Goal: Information Seeking & Learning: Learn about a topic

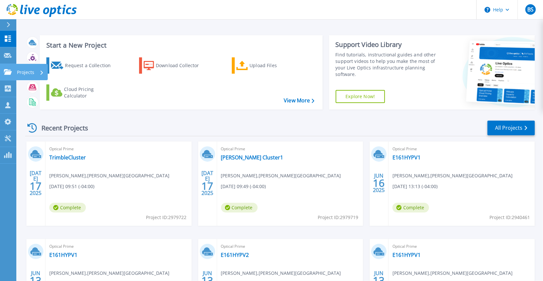
click at [6, 72] on icon at bounding box center [8, 72] width 8 height 6
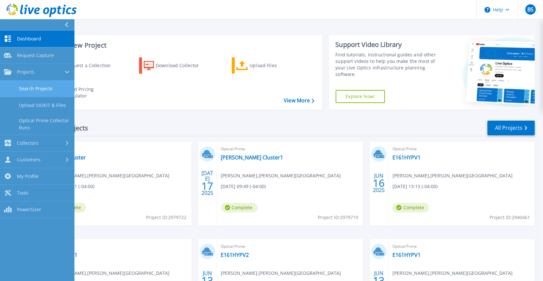
click at [28, 93] on link "Search Projects" at bounding box center [37, 89] width 74 height 17
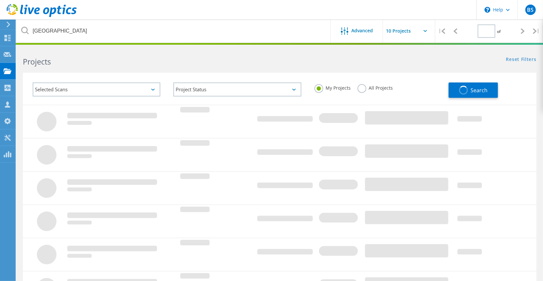
type input "1"
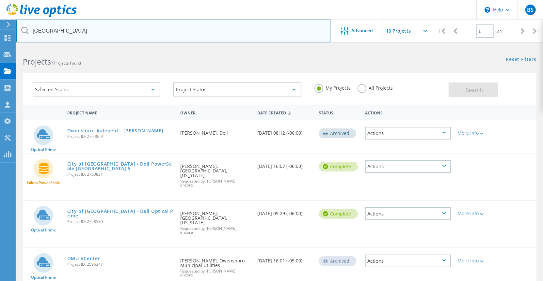
click at [93, 38] on input "owensboro" at bounding box center [173, 31] width 315 height 23
type input "warren"
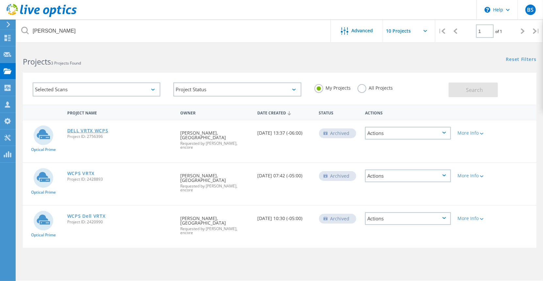
click at [84, 130] on link "DELL VRTX WCPS" at bounding box center [87, 131] width 41 height 5
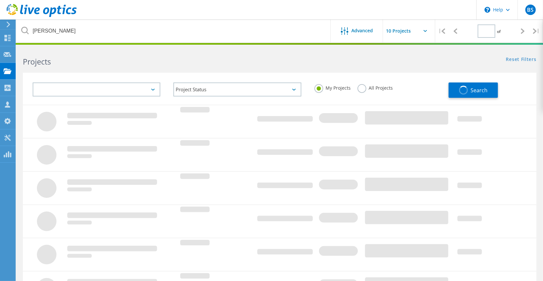
type input "1"
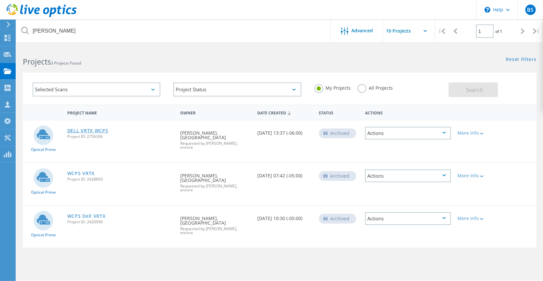
click at [79, 129] on link "DELL VRTX WCPS" at bounding box center [87, 131] width 41 height 5
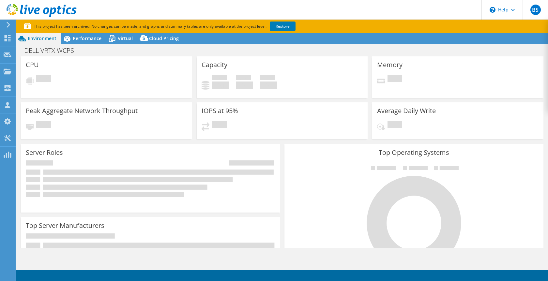
select select "USEast"
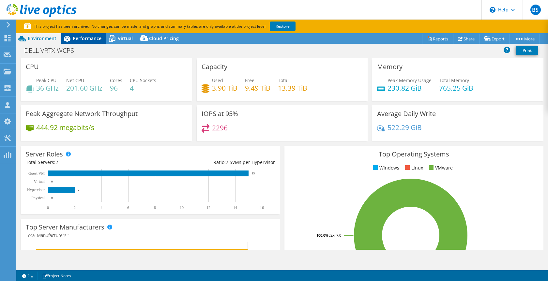
click at [91, 37] on span "Performance" at bounding box center [87, 38] width 29 height 6
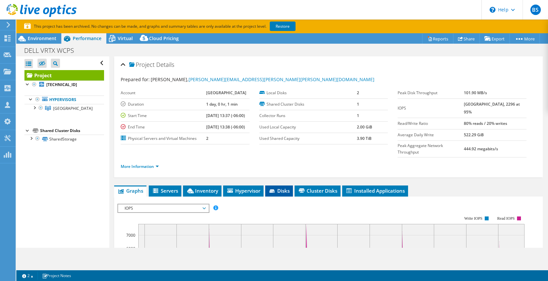
click at [278, 188] on span "Disks" at bounding box center [279, 191] width 21 height 7
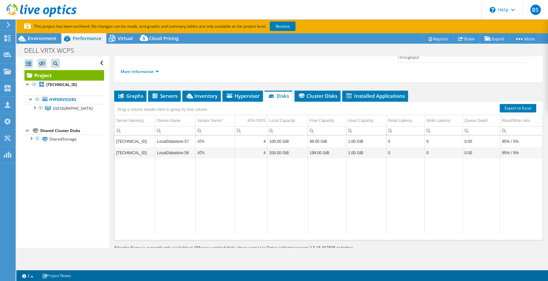
scroll to position [99, 0]
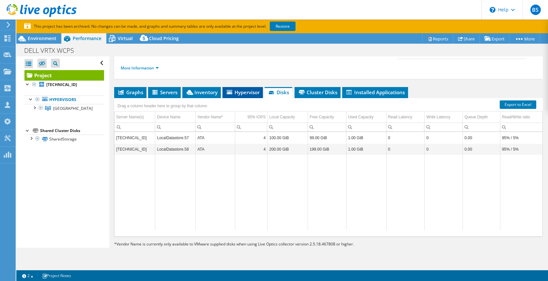
click at [239, 89] on span "Hypervisor" at bounding box center [243, 92] width 34 height 7
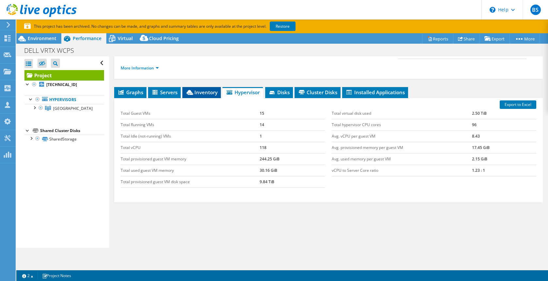
click at [199, 89] on span "Inventory" at bounding box center [202, 92] width 32 height 7
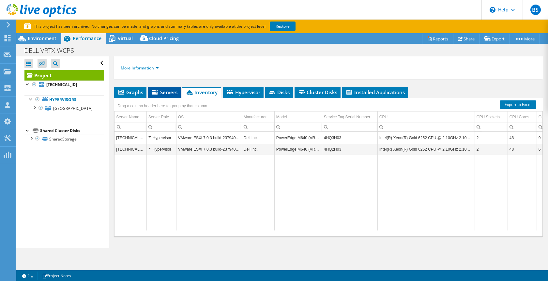
click at [166, 89] on span "Servers" at bounding box center [164, 92] width 26 height 7
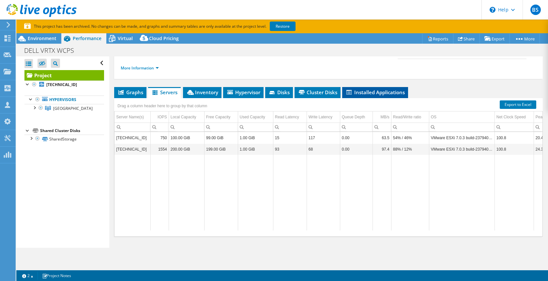
click at [388, 89] on span "Installed Applications" at bounding box center [375, 92] width 59 height 7
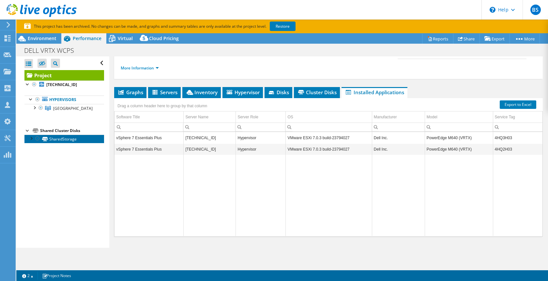
click at [58, 139] on link "SharedStorage" at bounding box center [64, 139] width 80 height 8
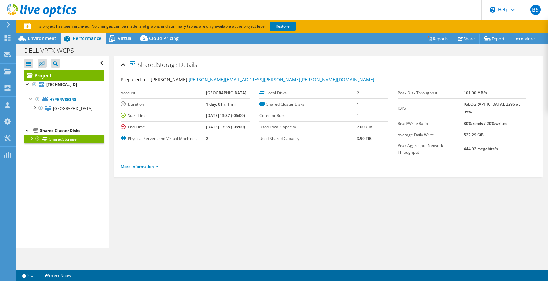
scroll to position [0, 0]
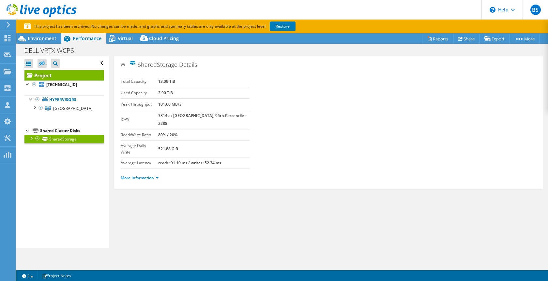
click at [30, 138] on div at bounding box center [31, 138] width 7 height 7
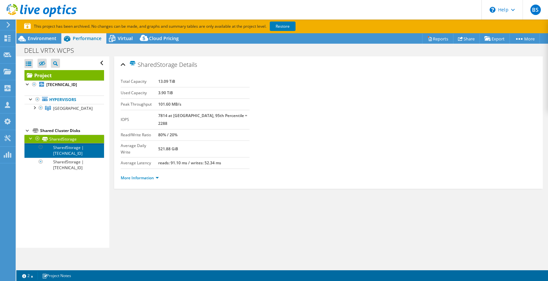
click at [72, 153] on link "SharedStorage | 10.215.176.57" at bounding box center [64, 150] width 80 height 14
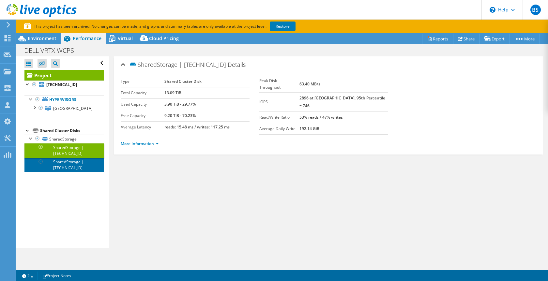
click at [65, 170] on link "SharedStorage | 10.215.176.58" at bounding box center [64, 165] width 80 height 14
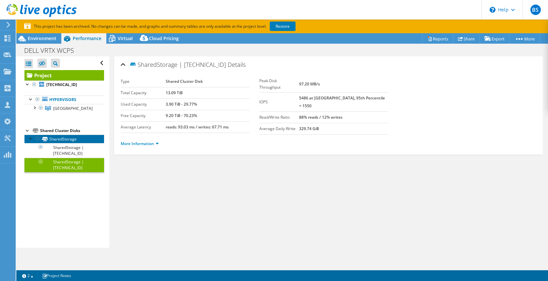
click at [55, 139] on link "SharedStorage" at bounding box center [64, 139] width 80 height 8
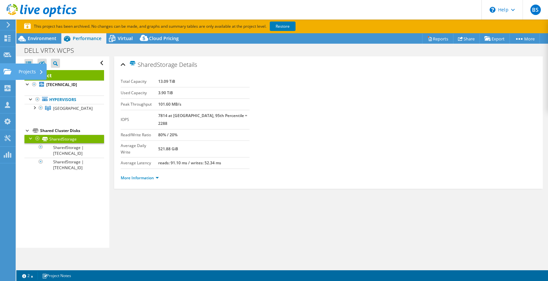
click at [6, 74] on icon at bounding box center [8, 72] width 8 height 6
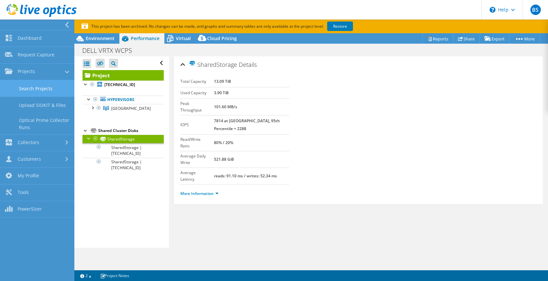
click at [27, 89] on link "Search Projects" at bounding box center [37, 88] width 74 height 17
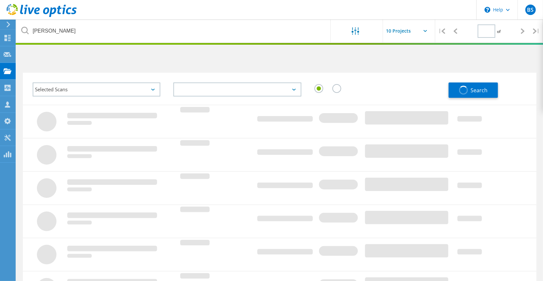
type input "1"
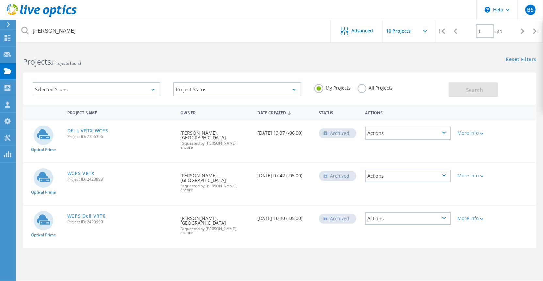
click at [87, 214] on link "WCPS Dell VRTX" at bounding box center [86, 216] width 39 height 5
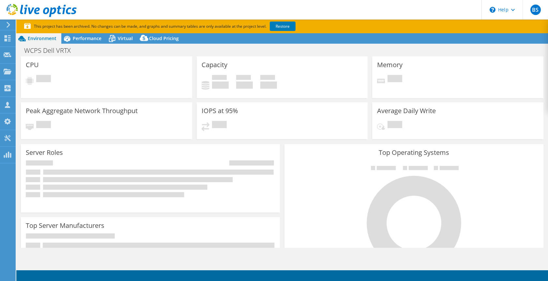
select select "USD"
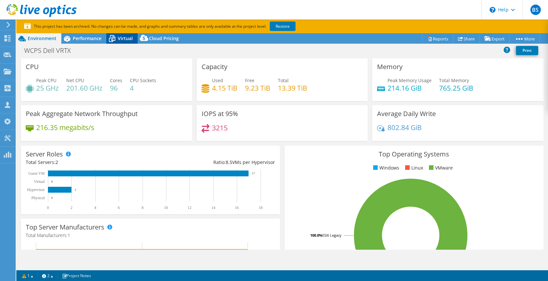
click at [124, 37] on span "Virtual" at bounding box center [125, 38] width 15 height 6
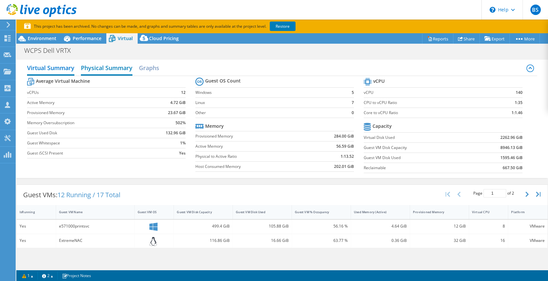
click at [90, 70] on h2 "Physical Summary" at bounding box center [107, 68] width 52 height 14
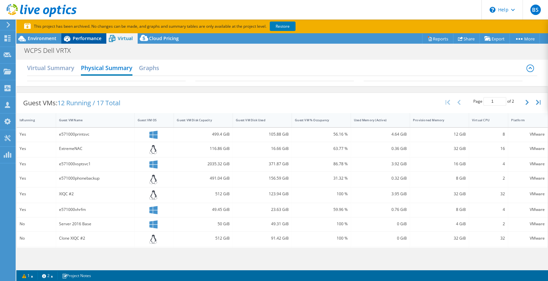
click at [81, 41] on span "Performance" at bounding box center [87, 38] width 29 height 6
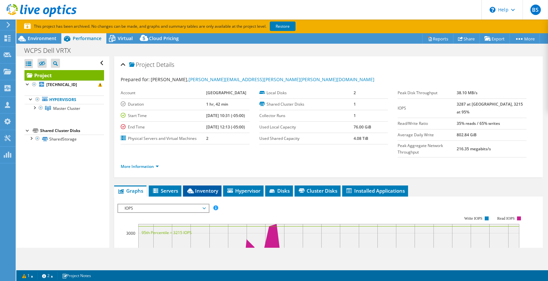
click at [208, 188] on span "Inventory" at bounding box center [202, 191] width 32 height 7
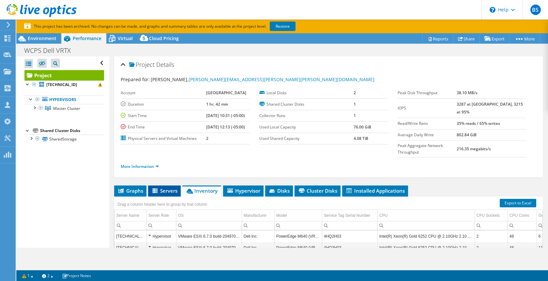
click at [159, 189] on icon at bounding box center [155, 192] width 7 height 6
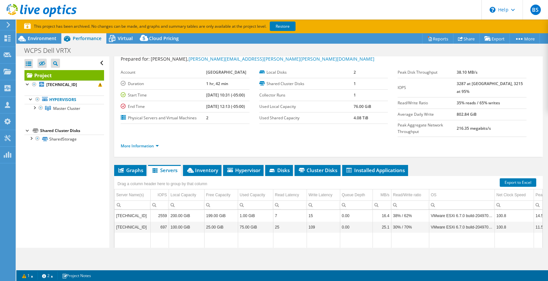
scroll to position [99, 0]
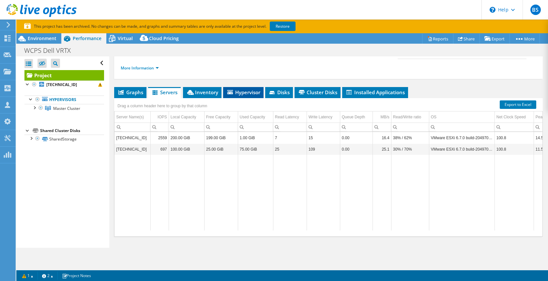
click at [251, 89] on span "Hypervisor" at bounding box center [243, 92] width 34 height 7
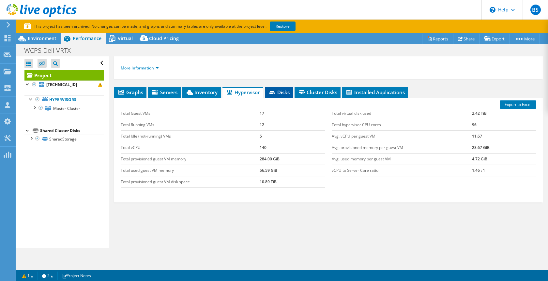
click at [281, 89] on span "Disks" at bounding box center [279, 92] width 21 height 7
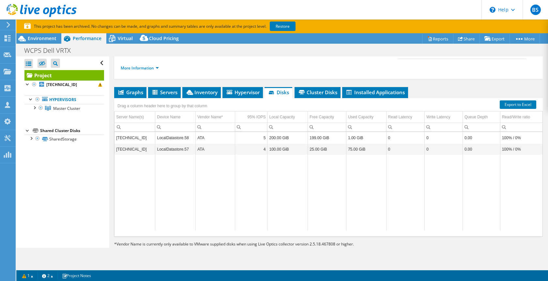
click at [172, 132] on td "LocalDatastore.58" at bounding box center [175, 137] width 40 height 11
click at [310, 89] on span "Cluster Disks" at bounding box center [317, 92] width 39 height 7
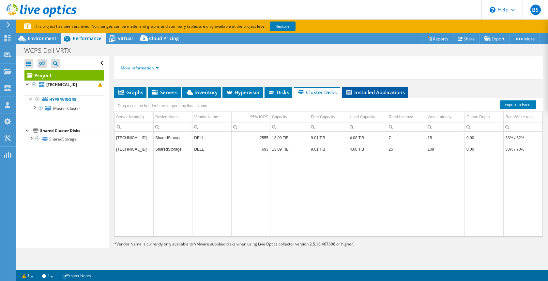
click at [363, 89] on span "Installed Applications" at bounding box center [375, 92] width 59 height 7
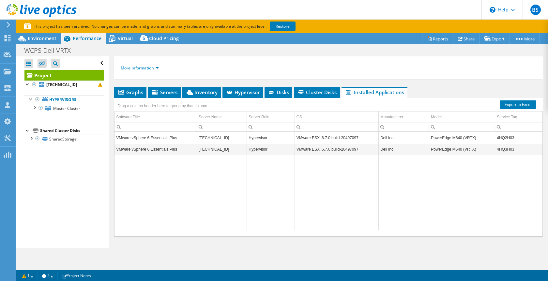
click at [241, 177] on td "Data grid" at bounding box center [222, 192] width 50 height 75
